Goal: Register for event/course: Sign up to attend an event or enroll in a course

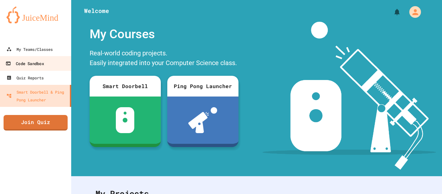
click at [28, 70] on link "Code Sandbox" at bounding box center [35, 63] width 73 height 15
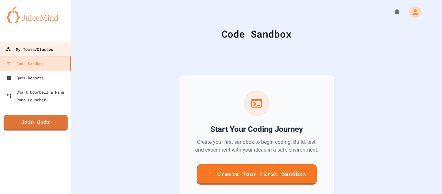
click at [48, 44] on link "My Teams/Classes" at bounding box center [35, 49] width 73 height 15
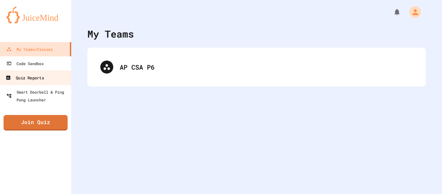
click at [16, 83] on link "Quiz Reports" at bounding box center [35, 77] width 73 height 15
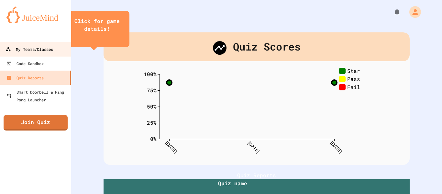
click at [6, 48] on icon at bounding box center [7, 49] width 5 height 5
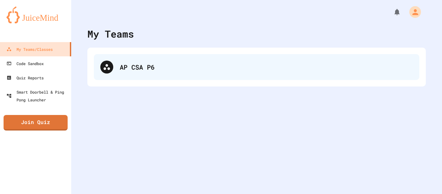
click at [141, 66] on div "AP CSA P6" at bounding box center [266, 67] width 293 height 10
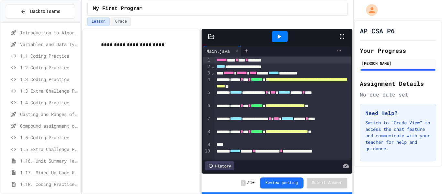
scroll to position [84, 0]
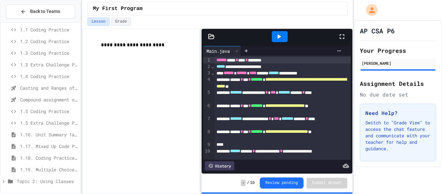
click at [40, 132] on span "1.16. Unit Summary 1a (1.1-1.6)" at bounding box center [49, 134] width 58 height 7
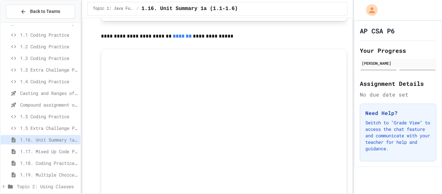
scroll to position [896, 0]
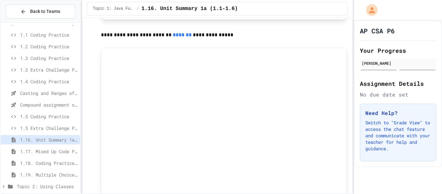
click at [28, 183] on span "Topic 2: Using Classes" at bounding box center [47, 186] width 61 height 7
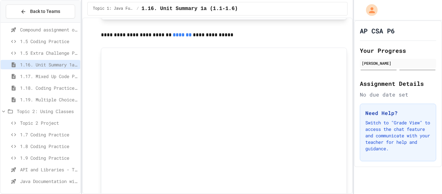
click at [46, 169] on span "API and Libraries - Topic 1.7" at bounding box center [49, 169] width 58 height 7
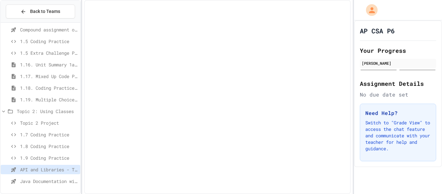
scroll to position [149, 0]
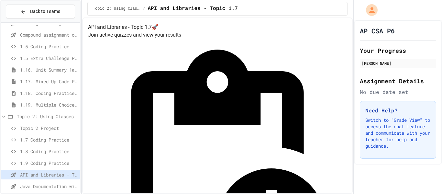
drag, startPoint x: 38, startPoint y: 139, endPoint x: 38, endPoint y: 131, distance: 7.8
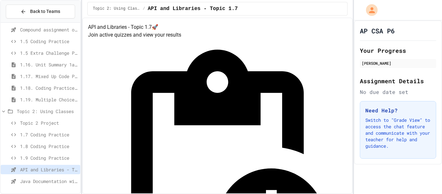
scroll to position [29, 0]
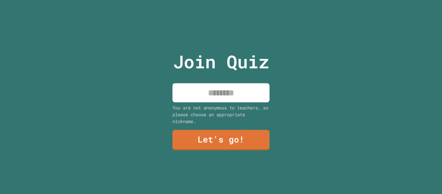
click at [280, 92] on div "Join Quiz You are not anonymous to teachers, so please choose an appropriate ni…" at bounding box center [221, 97] width 442 height 194
click at [241, 88] on input at bounding box center [220, 92] width 97 height 19
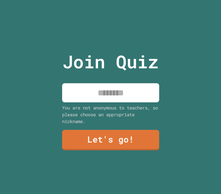
click at [134, 89] on input at bounding box center [110, 92] width 97 height 19
click at [110, 92] on input "*****" at bounding box center [110, 92] width 97 height 19
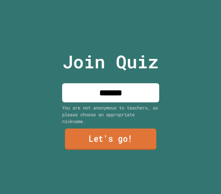
type input "*******"
click at [105, 134] on link "Let's go!" at bounding box center [111, 138] width 92 height 21
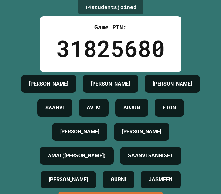
scroll to position [84, 0]
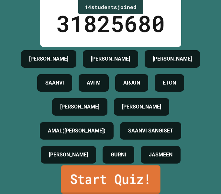
click at [120, 175] on link "Start Quiz!" at bounding box center [110, 179] width 99 height 28
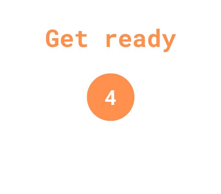
scroll to position [0, 0]
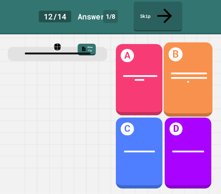
click at [200, 72] on span "**********" at bounding box center [189, 77] width 36 height 11
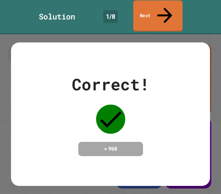
click at [163, 8] on icon at bounding box center [164, 16] width 15 height 16
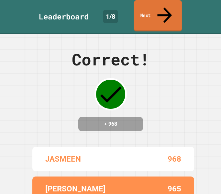
click at [159, 9] on link "Next" at bounding box center [158, 15] width 48 height 31
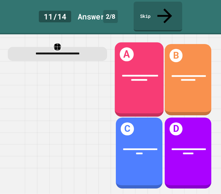
click at [124, 68] on div "**********" at bounding box center [139, 77] width 49 height 19
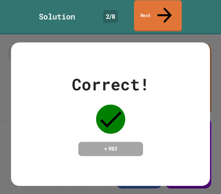
click at [150, 6] on link "Next" at bounding box center [158, 15] width 48 height 31
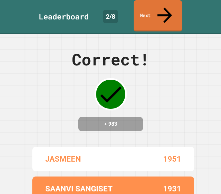
click at [166, 5] on icon at bounding box center [165, 15] width 22 height 23
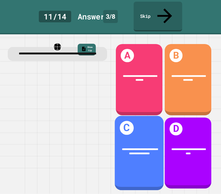
click at [133, 135] on div "**********" at bounding box center [139, 152] width 49 height 74
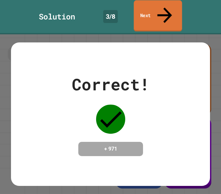
click at [159, 10] on link "Next" at bounding box center [158, 15] width 48 height 31
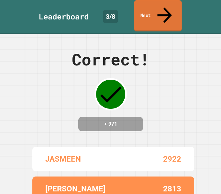
click at [159, 10] on link "Next" at bounding box center [158, 15] width 48 height 31
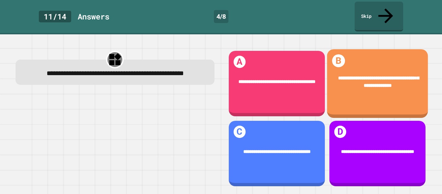
click at [358, 99] on div "**********" at bounding box center [377, 83] width 101 height 69
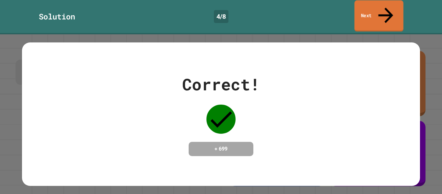
click at [371, 13] on link "Next" at bounding box center [378, 15] width 49 height 31
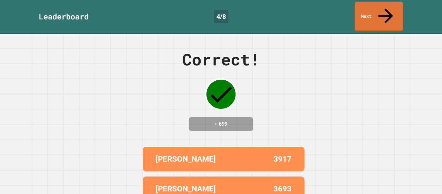
scroll to position [0, 0]
click at [359, 8] on link "Next" at bounding box center [378, 15] width 49 height 31
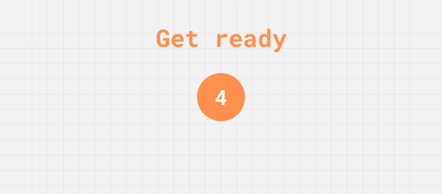
scroll to position [0, 0]
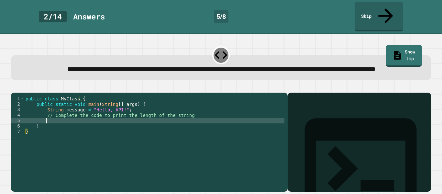
click at [58, 123] on div "public class MyClass { public static void main ( String [ ] args ) { String mes…" at bounding box center [154, 142] width 260 height 93
click at [80, 110] on div "public class MyClass { public static void main ( String [ ] args ) { String mes…" at bounding box center [154, 142] width 260 height 93
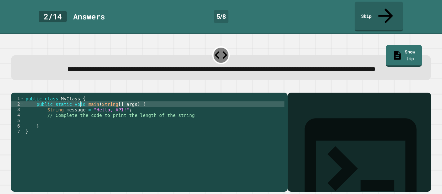
click at [80, 110] on div "public class MyClass { public static void main ( String [ ] args ) { String mes…" at bounding box center [154, 142] width 260 height 93
click at [122, 113] on div "public class MyClass { public static void main ( String [ ] args ) { String mes…" at bounding box center [154, 142] width 260 height 93
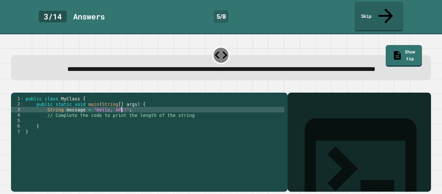
click at [126, 113] on div "public class MyClass { public static void main ( String [ ] args ) { String mes…" at bounding box center [154, 142] width 260 height 93
type textarea "**********"
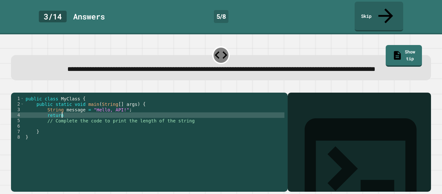
scroll to position [0, 5]
type textarea "*"
click at [78, 109] on div "public class MyClass { public static void main ( String [ ] args ) { String mes…" at bounding box center [154, 142] width 260 height 93
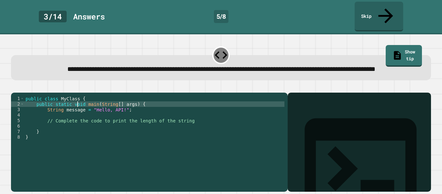
click at [78, 109] on div "public class MyClass { public static void main ( String [ ] args ) { String mes…" at bounding box center [154, 142] width 260 height 93
click at [14, 87] on icon "button" at bounding box center [14, 87] width 0 height 0
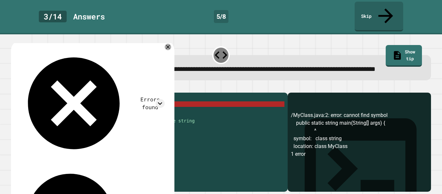
click at [79, 108] on div "public class MyClass { public static string main ( String [ ] args ) { String m…" at bounding box center [154, 142] width 260 height 93
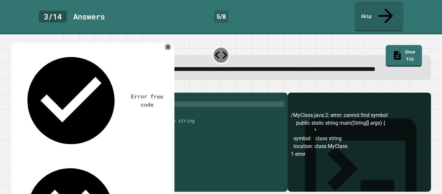
scroll to position [0, 7]
click at [134, 113] on div "public class MyClass { public static void main ( String [ ] args ) { String mes…" at bounding box center [154, 142] width 260 height 93
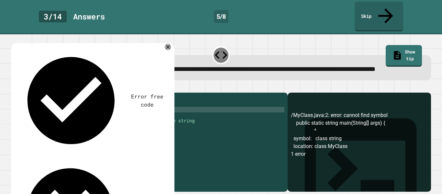
type textarea "**********"
click at [89, 109] on div "public class MyClass { public static void main ( String [ ] args ) { String mes…" at bounding box center [154, 142] width 260 height 93
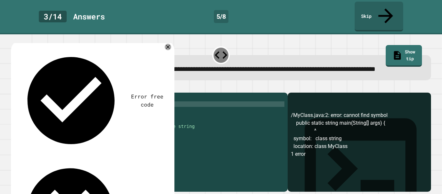
click at [89, 109] on div "public class MyClass { public static void main ( String [ ] args ) { String mes…" at bounding box center [154, 142] width 260 height 93
click at [63, 125] on div "public class MyClass { public static void main ( String [ ] args ) { String mes…" at bounding box center [154, 142] width 260 height 93
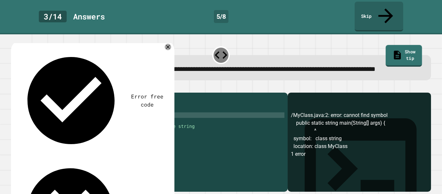
click at [393, 45] on link "Show tip" at bounding box center [403, 56] width 36 height 22
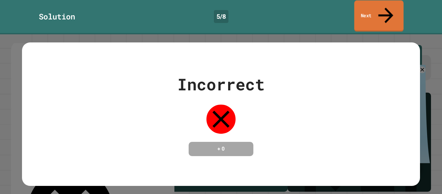
click at [375, 10] on link "Next" at bounding box center [378, 15] width 49 height 31
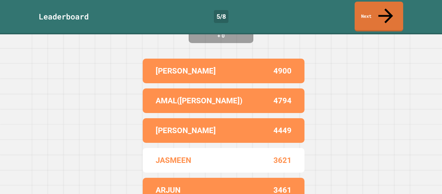
scroll to position [88, 0]
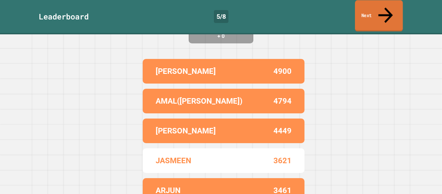
click at [369, 10] on link "Next" at bounding box center [379, 15] width 48 height 31
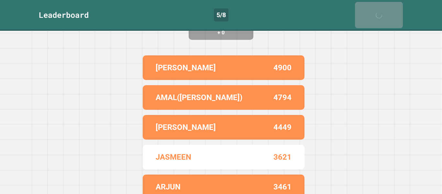
scroll to position [0, 0]
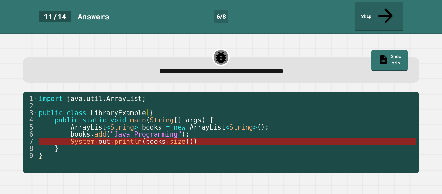
click at [129, 137] on span "println" at bounding box center [128, 141] width 28 height 8
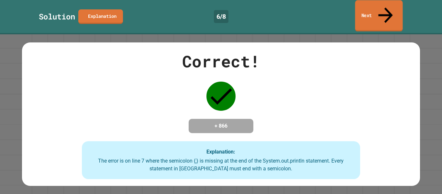
click at [363, 12] on link "Next" at bounding box center [379, 15] width 48 height 31
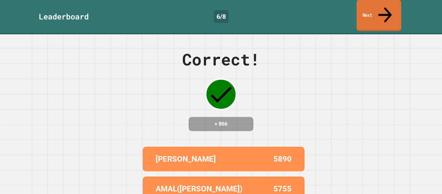
click at [368, 6] on link "Next" at bounding box center [378, 15] width 45 height 31
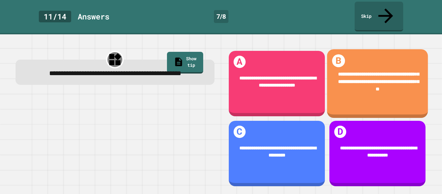
click at [389, 49] on div "**********" at bounding box center [377, 83] width 101 height 69
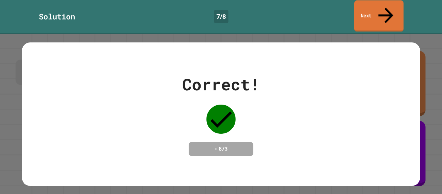
click at [361, 11] on link "Next" at bounding box center [378, 15] width 49 height 31
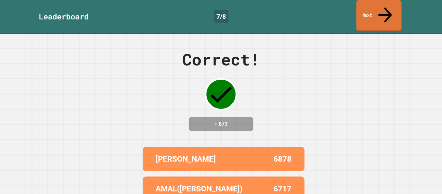
click at [392, 7] on link "Next" at bounding box center [378, 15] width 45 height 31
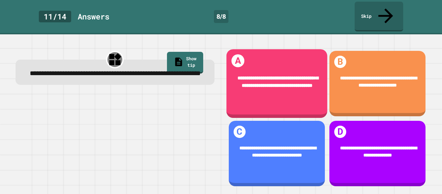
click at [308, 75] on span "**********" at bounding box center [277, 81] width 81 height 12
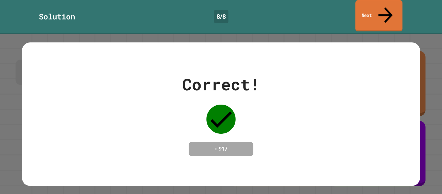
click at [383, 9] on icon at bounding box center [384, 15] width 21 height 23
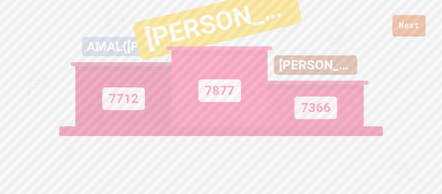
click at [394, 33] on link "Next" at bounding box center [408, 25] width 33 height 21
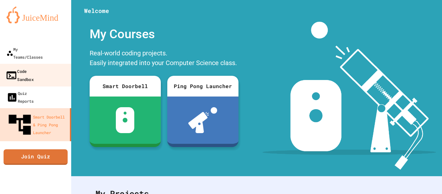
click at [24, 67] on div "Code Sandbox" at bounding box center [19, 75] width 28 height 16
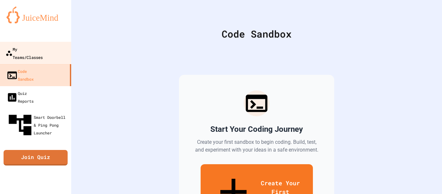
click at [60, 53] on link "My Teams/Classes" at bounding box center [35, 53] width 73 height 23
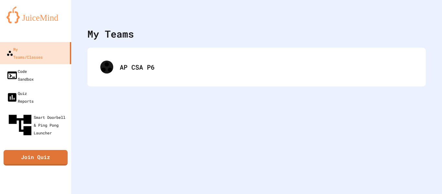
click at [151, 50] on div "AP CSA P6" at bounding box center [256, 67] width 338 height 39
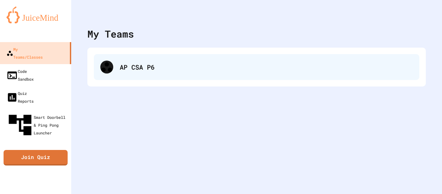
click at [152, 57] on div "AP CSA P6" at bounding box center [256, 67] width 325 height 26
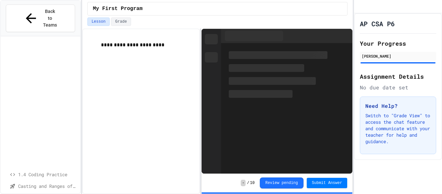
scroll to position [154, 0]
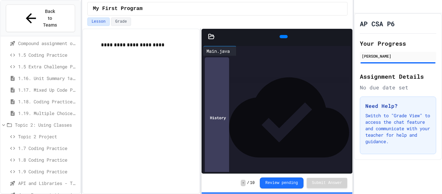
click at [36, 191] on span "Java Documentation with Comments - Topic 1.8" at bounding box center [47, 194] width 59 height 7
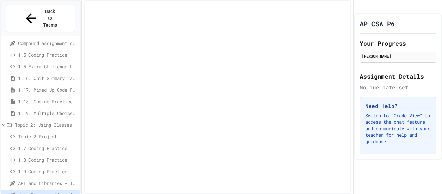
scroll to position [149, 0]
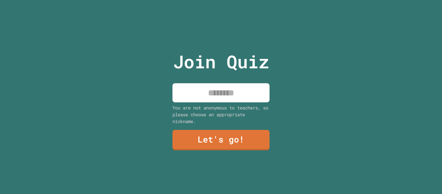
click at [234, 95] on input at bounding box center [220, 92] width 97 height 19
type input "*******"
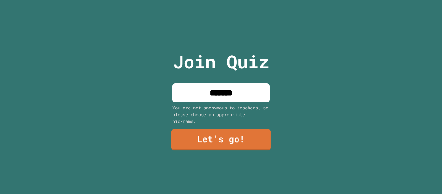
click at [206, 142] on link "Let's go!" at bounding box center [220, 139] width 99 height 21
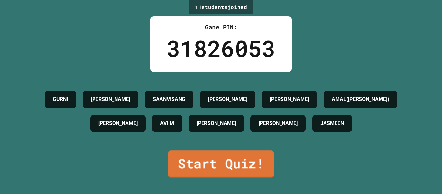
click at [216, 177] on link "Start Quiz!" at bounding box center [220, 163] width 105 height 27
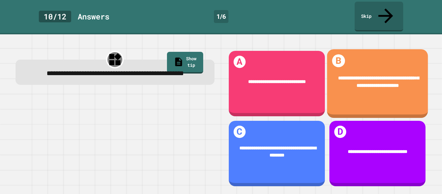
click at [365, 84] on div "**********" at bounding box center [377, 82] width 101 height 34
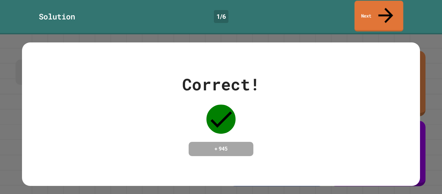
click at [367, 8] on link "Next" at bounding box center [378, 16] width 49 height 31
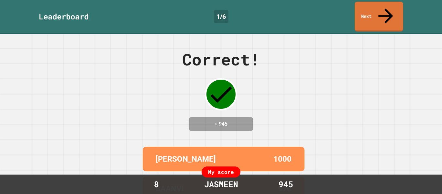
scroll to position [90, 0]
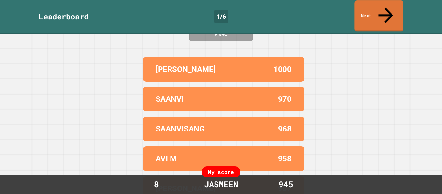
click at [382, 12] on link "Next" at bounding box center [378, 15] width 49 height 31
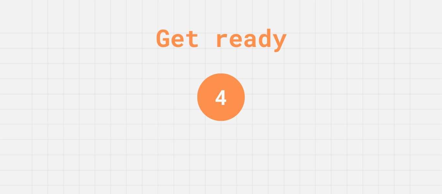
scroll to position [0, 0]
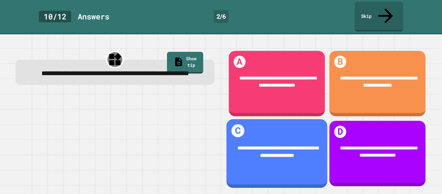
click at [275, 128] on div "**********" at bounding box center [276, 153] width 101 height 69
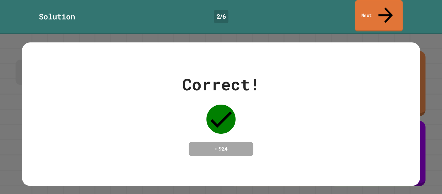
click at [361, 9] on link "Next" at bounding box center [379, 15] width 48 height 31
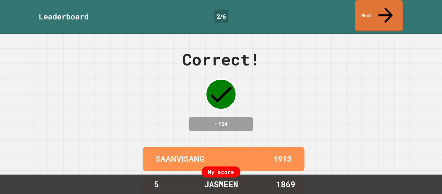
click at [360, 9] on link "Next" at bounding box center [379, 15] width 48 height 31
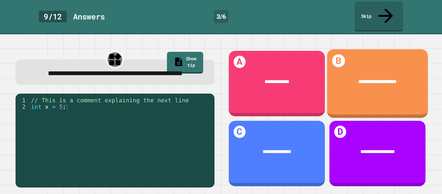
click at [369, 69] on div "**********" at bounding box center [377, 82] width 101 height 27
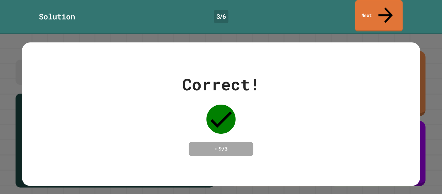
click at [364, 5] on link "Next" at bounding box center [379, 15] width 48 height 31
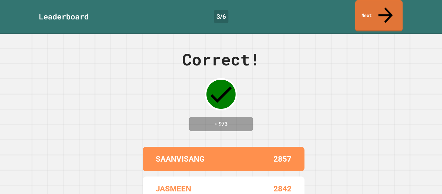
click at [364, 5] on link "Next" at bounding box center [379, 15] width 48 height 31
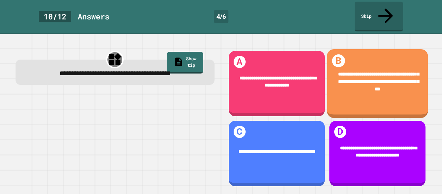
click at [350, 84] on div "**********" at bounding box center [377, 82] width 101 height 42
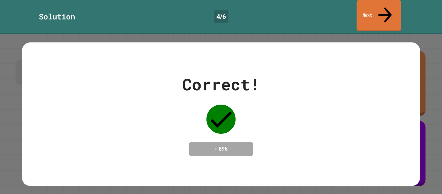
click at [364, 5] on link "Next" at bounding box center [378, 15] width 45 height 31
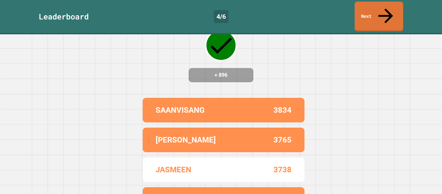
scroll to position [46, 0]
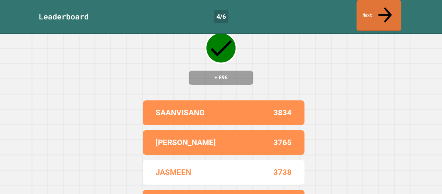
click at [388, 2] on link "Next" at bounding box center [378, 15] width 45 height 31
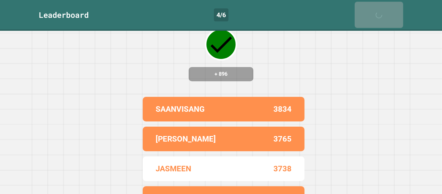
scroll to position [0, 0]
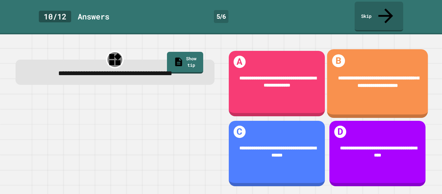
click at [367, 76] on span "**********" at bounding box center [378, 81] width 81 height 12
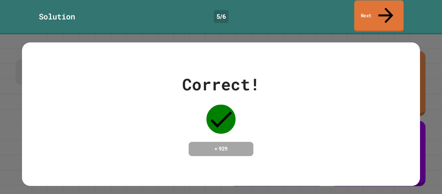
click at [363, 5] on link "Next" at bounding box center [378, 15] width 49 height 31
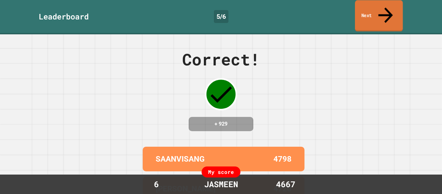
click at [364, 3] on link "Next" at bounding box center [379, 15] width 48 height 31
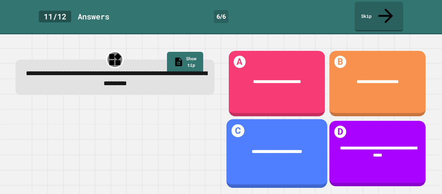
click at [282, 139] on div "**********" at bounding box center [276, 151] width 101 height 27
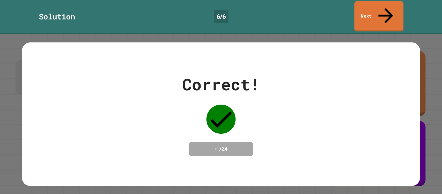
click at [373, 6] on link "Next" at bounding box center [378, 16] width 49 height 30
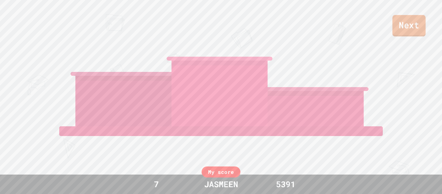
click at [403, 22] on link "Next" at bounding box center [408, 25] width 33 height 21
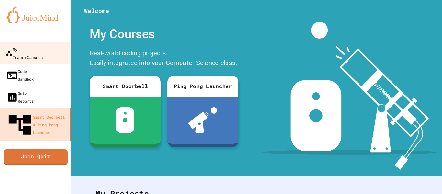
click at [27, 54] on link "My Teams/Classes" at bounding box center [35, 53] width 73 height 23
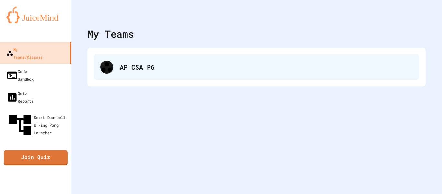
click at [115, 68] on div "AP CSA P6" at bounding box center [256, 67] width 325 height 26
